Goal: Task Accomplishment & Management: Complete application form

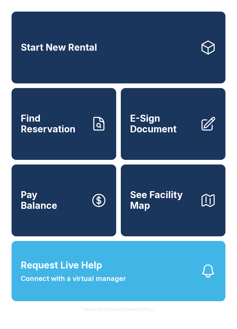
click at [170, 134] on span "E-Sign Document" at bounding box center [162, 123] width 65 height 21
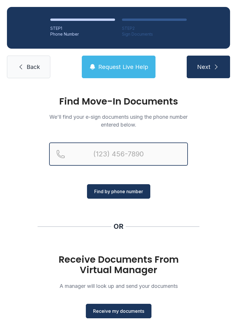
click at [121, 150] on input "Reservation phone number" at bounding box center [118, 153] width 139 height 23
type input "[PHONE_NUMBER]"
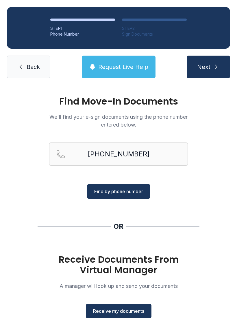
click at [133, 187] on button "Find by phone number" at bounding box center [118, 191] width 63 height 14
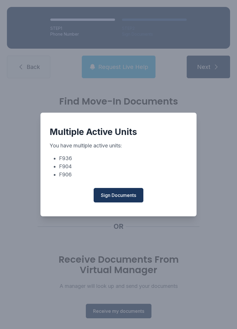
click at [121, 196] on span "Sign Documents" at bounding box center [118, 195] width 35 height 7
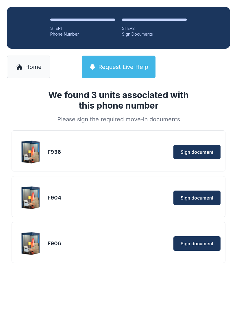
click at [200, 242] on span "Sign document" at bounding box center [197, 243] width 33 height 7
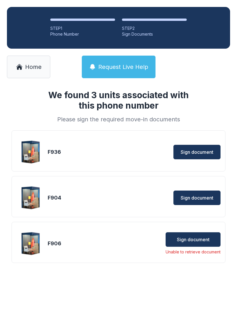
click at [193, 237] on span "Sign document" at bounding box center [193, 239] width 33 height 7
click at [30, 241] on img at bounding box center [31, 244] width 28 height 28
click at [29, 69] on span "Home" at bounding box center [33, 67] width 17 height 8
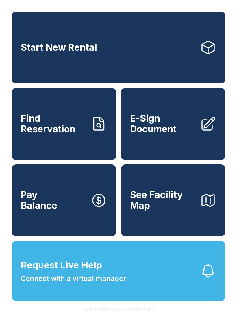
click at [134, 292] on button "Request Live Help Connect with a virtual manager" at bounding box center [119, 271] width 214 height 60
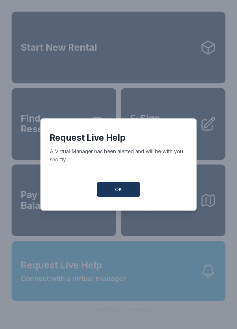
click at [116, 181] on div "Request Live Help A Virtual Manager has been alerted and will be with you short…" at bounding box center [119, 164] width 156 height 92
click at [129, 189] on button "OK" at bounding box center [118, 189] width 43 height 14
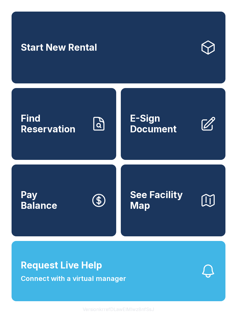
click at [127, 301] on button "Request Live Help Connect with a virtual manager" at bounding box center [119, 271] width 214 height 60
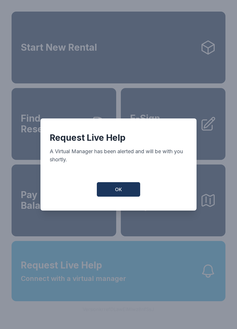
click at [123, 196] on button "OK" at bounding box center [118, 189] width 43 height 14
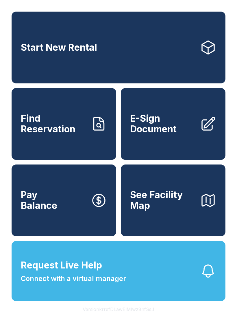
click at [175, 283] on button "Request Live Help Connect with a virtual manager" at bounding box center [119, 271] width 214 height 60
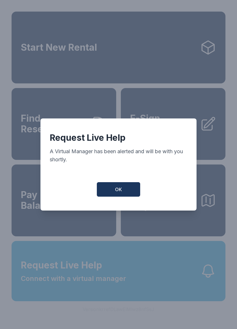
click at [132, 186] on button "OK" at bounding box center [118, 189] width 43 height 14
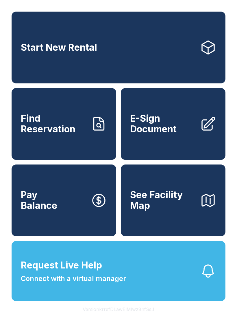
click at [174, 284] on button "Request Live Help Connect with a virtual manager" at bounding box center [119, 271] width 214 height 60
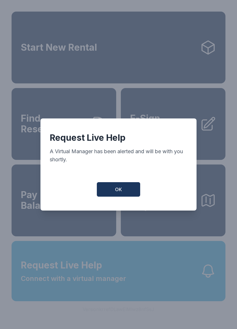
click at [125, 187] on button "OK" at bounding box center [118, 189] width 43 height 14
